Goal: Transaction & Acquisition: Purchase product/service

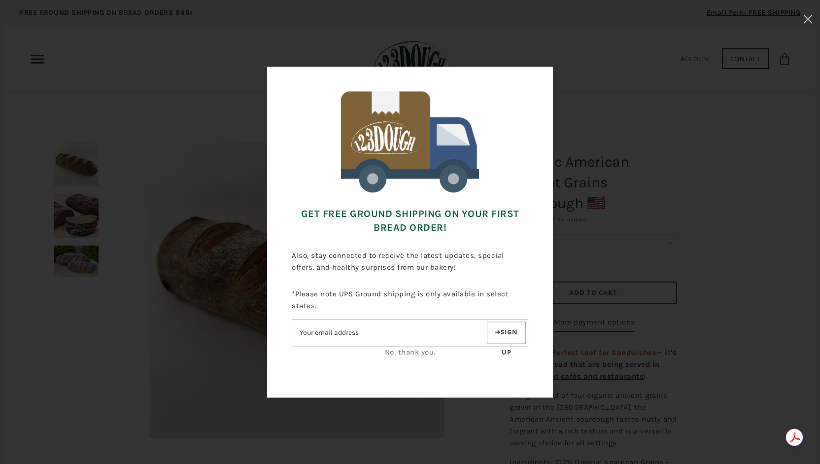
click at [425, 332] on input"] "Email address" at bounding box center [388, 332] width 193 height 17
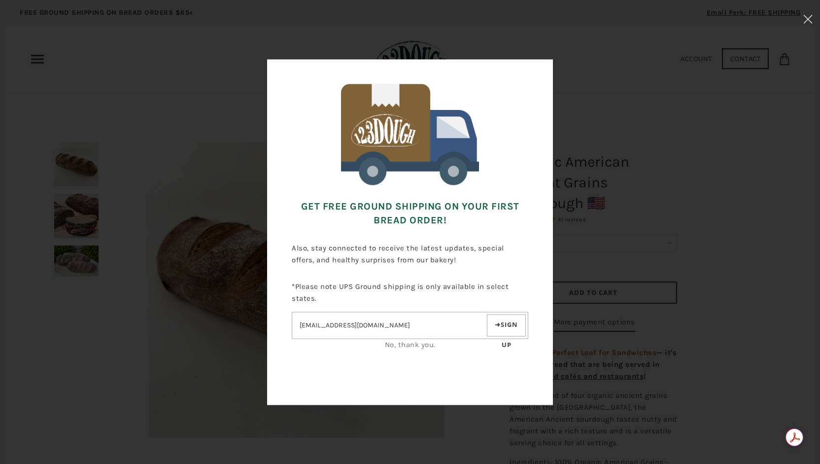
type input"] "[EMAIL_ADDRESS][DOMAIN_NAME]"
click at [509, 324] on button "Sign up" at bounding box center [506, 325] width 39 height 22
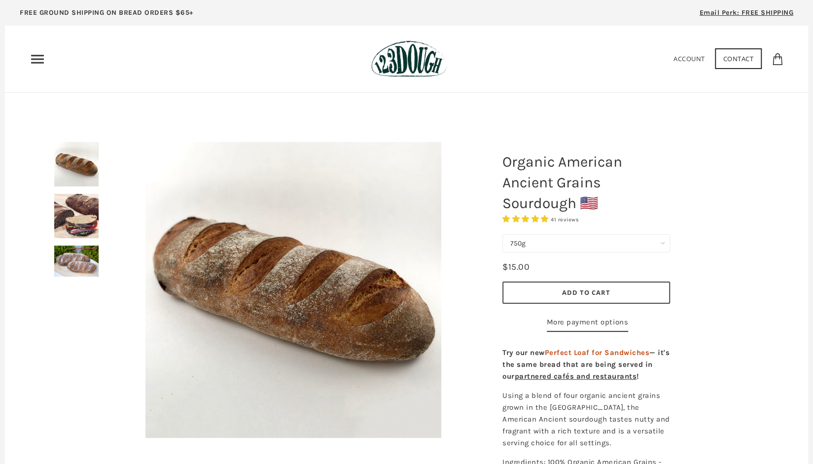
scroll to position [0, 0]
click at [587, 292] on span "Add to Cart" at bounding box center [586, 291] width 48 height 9
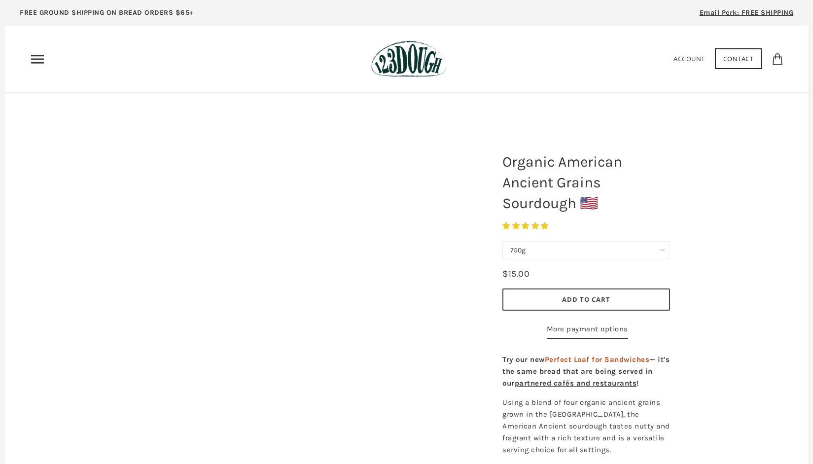
scroll to position [0, 0]
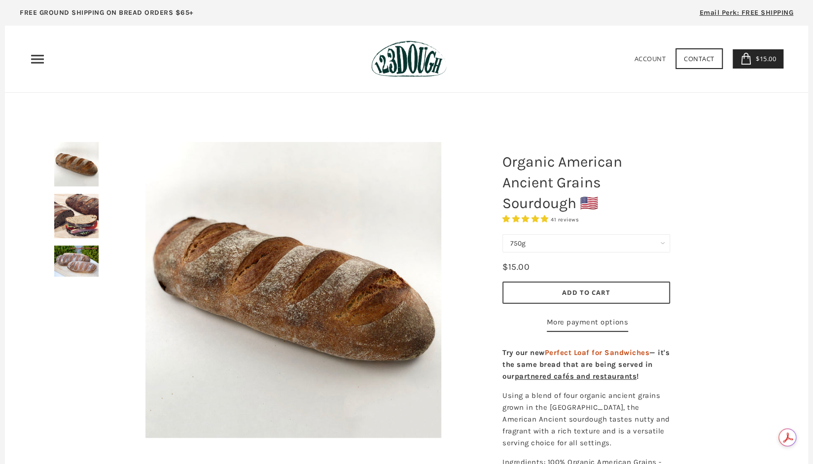
click at [707, 62] on link "Contact" at bounding box center [698, 58] width 47 height 21
